Goal: Information Seeking & Learning: Find specific fact

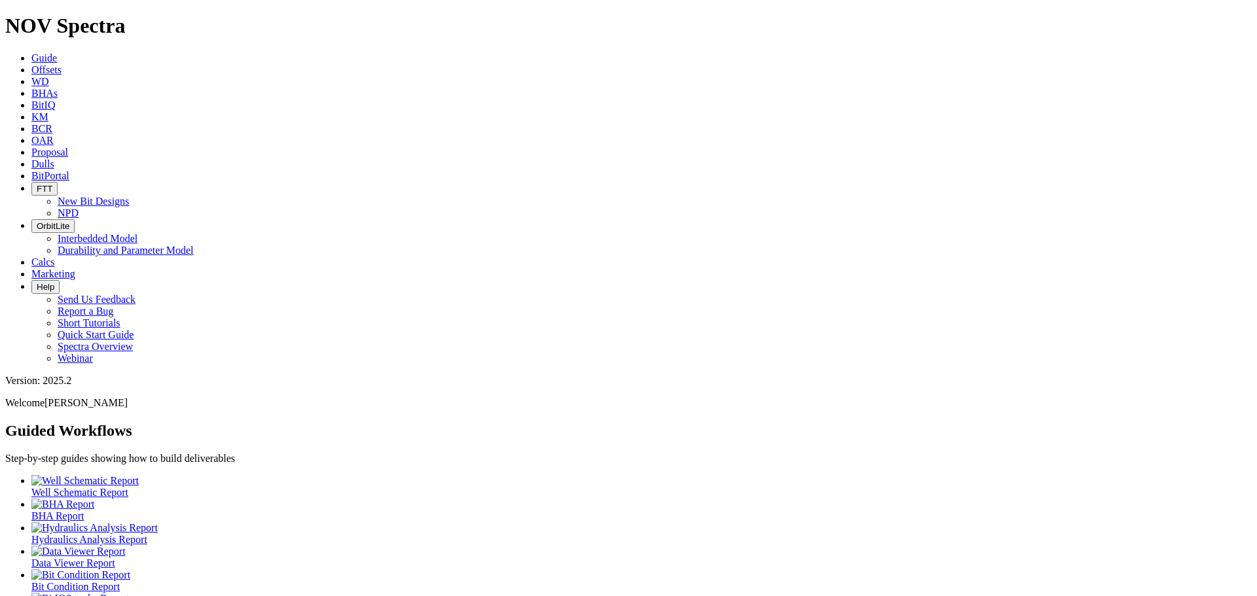
click at [31, 158] on icon at bounding box center [31, 163] width 0 height 11
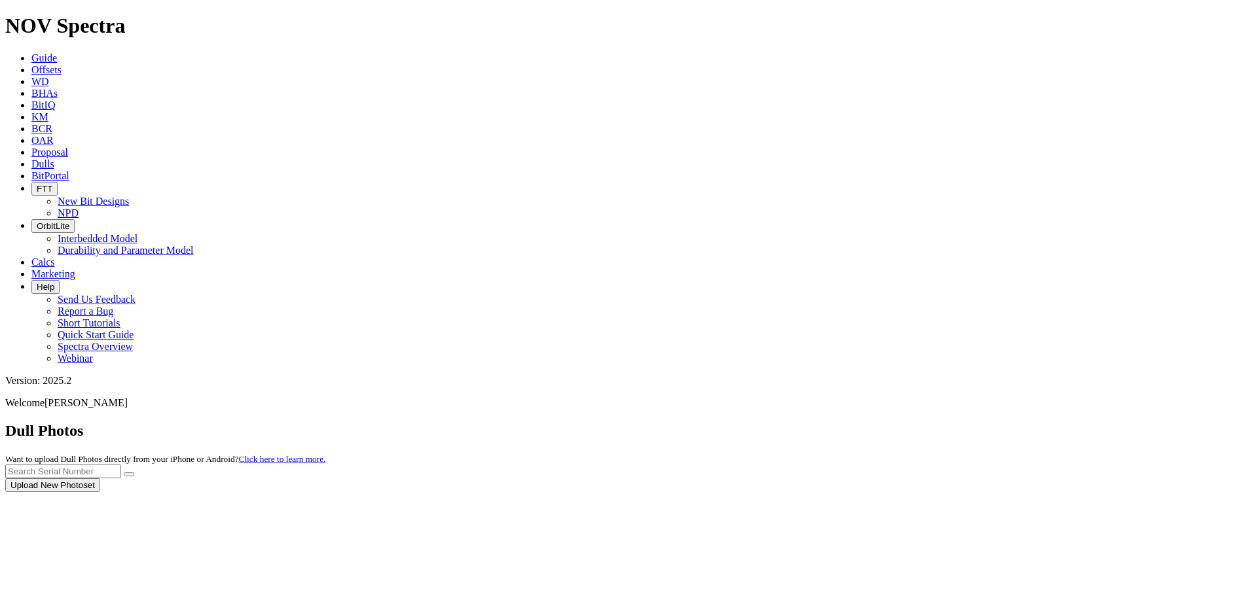
click at [976, 492] on div at bounding box center [628, 492] width 1247 height 0
drag, startPoint x: 976, startPoint y: 56, endPoint x: 968, endPoint y: 58, distance: 8.0
click at [121, 465] on input "text" at bounding box center [63, 472] width 116 height 14
paste input "A321243"
type input "A321243"
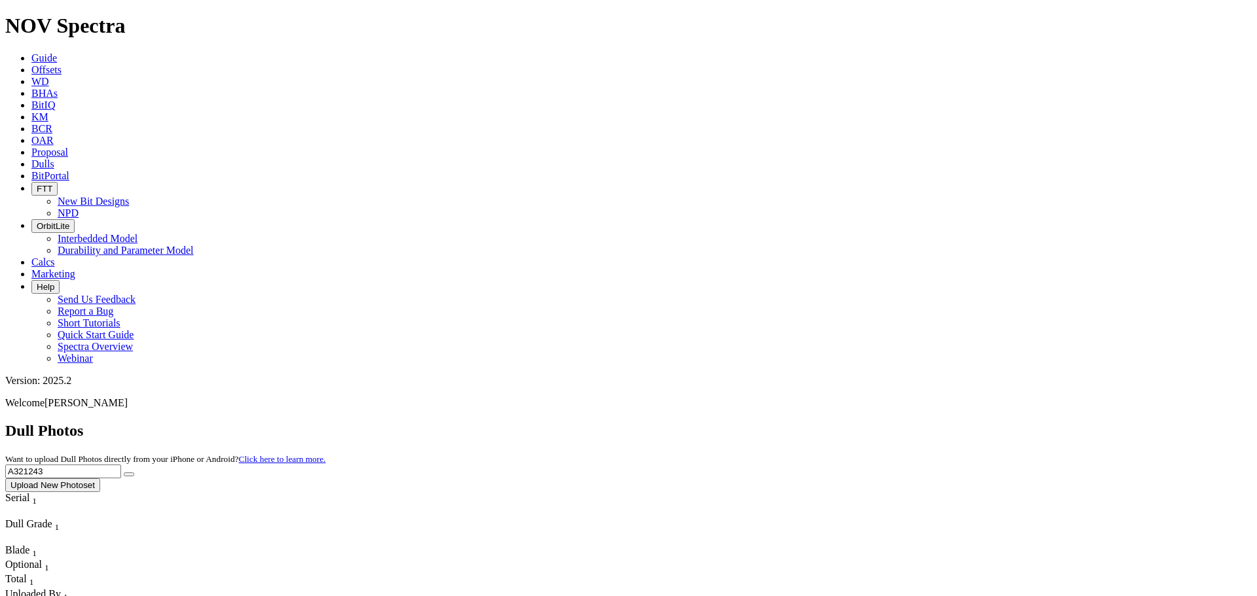
click at [134, 473] on button "submit" at bounding box center [129, 475] width 10 height 4
click at [121, 465] on input "A321243" at bounding box center [63, 472] width 116 height 14
click at [124, 473] on button "submit" at bounding box center [129, 475] width 10 height 4
